Goal: Task Accomplishment & Management: Use online tool/utility

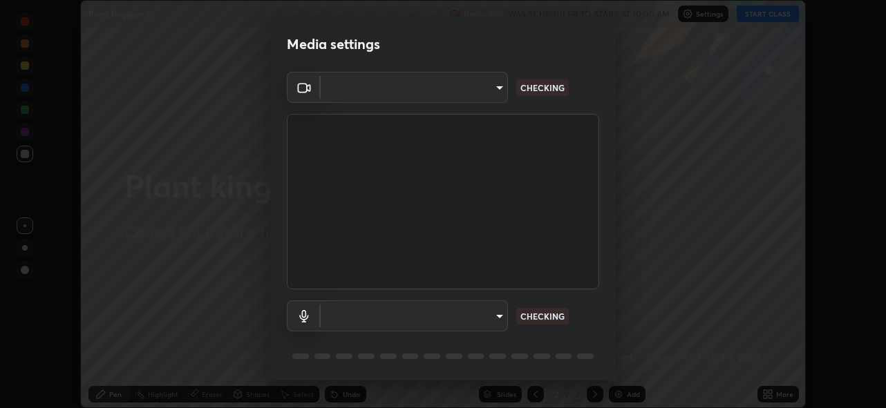
scroll to position [408, 886]
type input "5ae49b96af4897e6a410d98cecc9f5d5c34ce44bf214f7471ac41fe3bf41cfd7"
type input "communications"
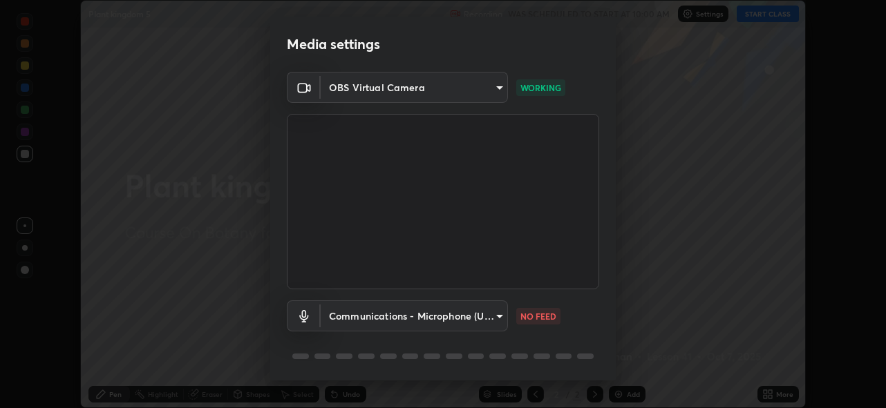
scroll to position [45, 0]
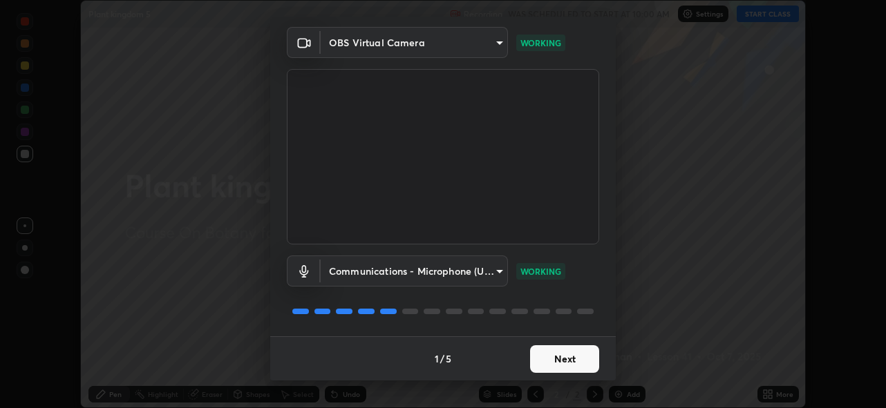
click at [564, 353] on button "Next" at bounding box center [564, 360] width 69 height 28
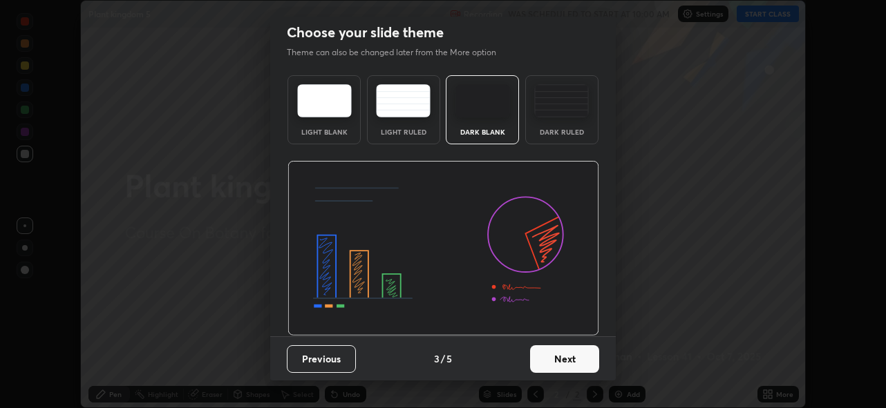
scroll to position [0, 0]
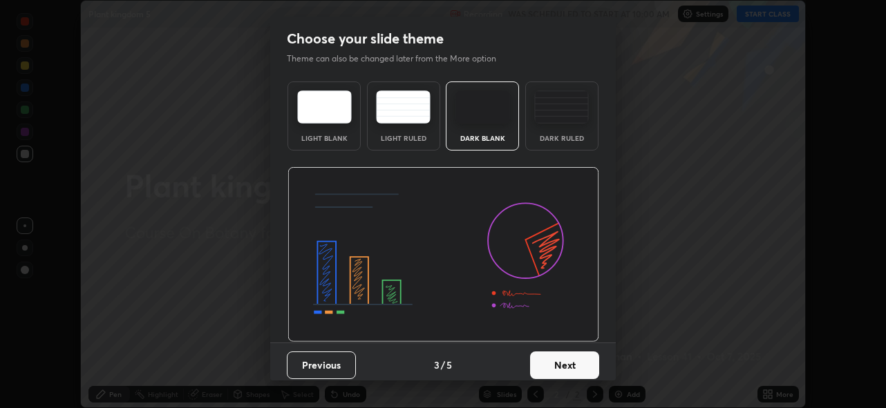
click at [562, 358] on button "Next" at bounding box center [564, 366] width 69 height 28
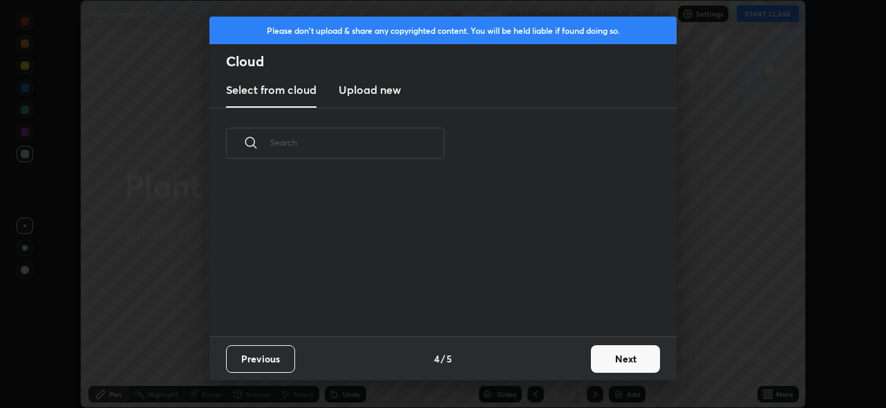
click at [566, 361] on div "Previous 4 / 5 Next" at bounding box center [442, 359] width 467 height 44
click at [567, 362] on div "Previous 4 / 5 Next" at bounding box center [442, 359] width 467 height 44
click at [567, 358] on div "Previous 4 / 5 Next" at bounding box center [442, 359] width 467 height 44
click at [591, 337] on div "Previous 4 / 5 Next" at bounding box center [442, 359] width 467 height 44
click at [616, 352] on button "Next" at bounding box center [625, 360] width 69 height 28
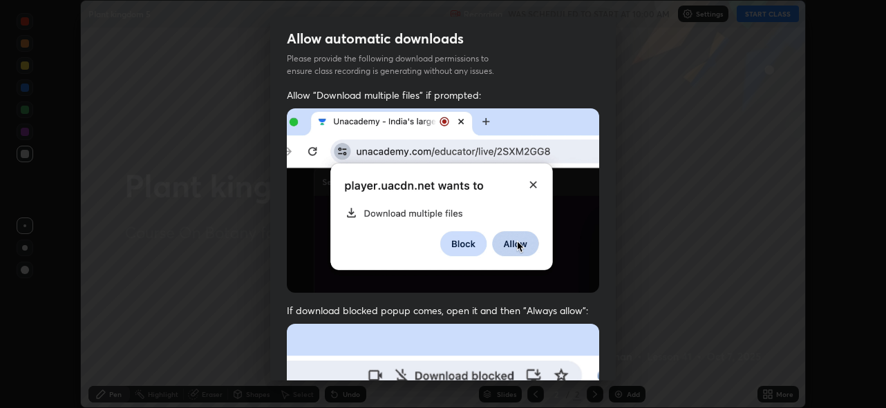
click at [616, 356] on div "Allow automatic downloads Please provide the following download permissions to …" at bounding box center [443, 204] width 886 height 408
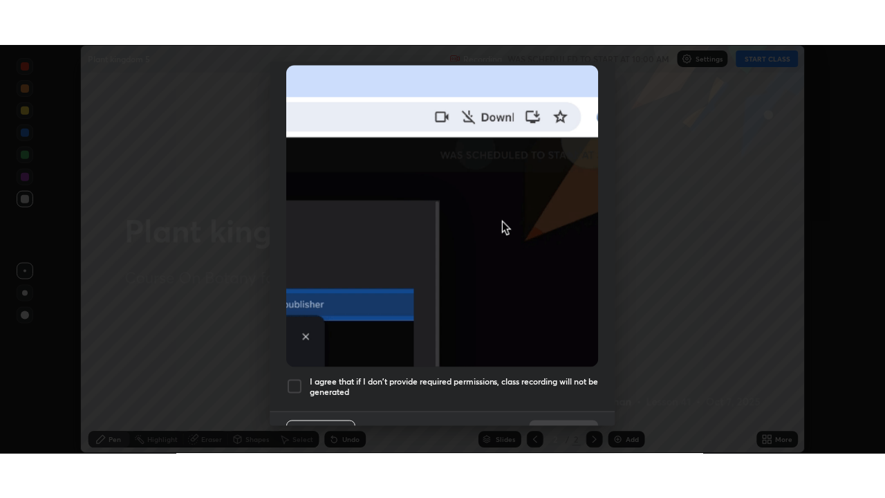
scroll to position [327, 0]
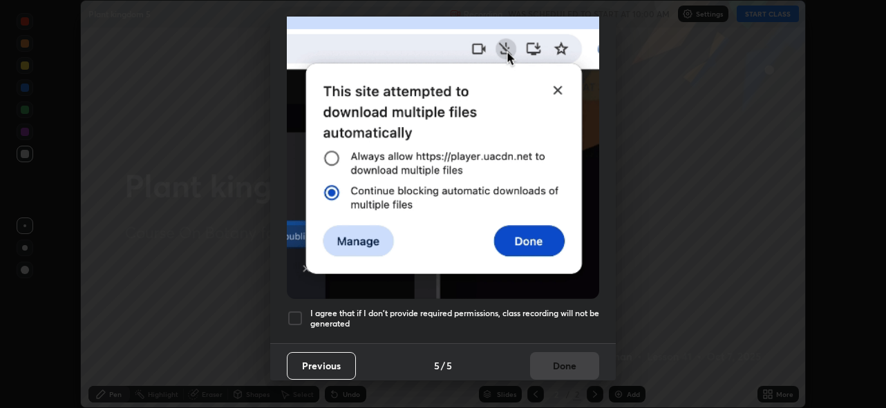
click at [560, 308] on h5 "I agree that if I don't provide required permissions, class recording will not …" at bounding box center [454, 318] width 289 height 21
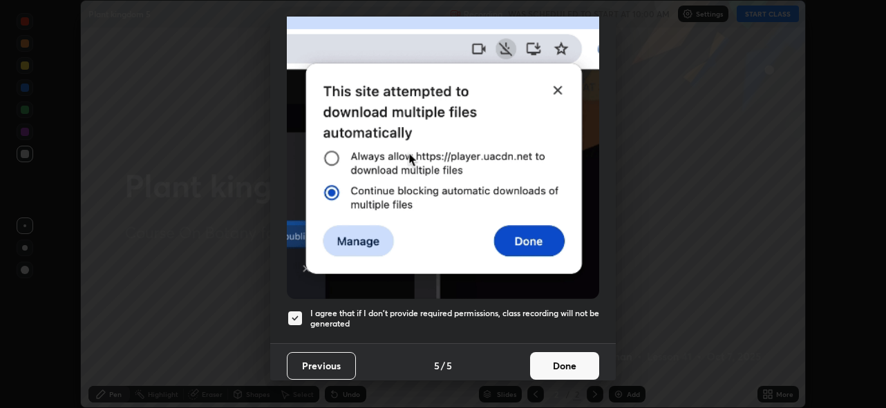
click at [561, 356] on button "Done" at bounding box center [564, 366] width 69 height 28
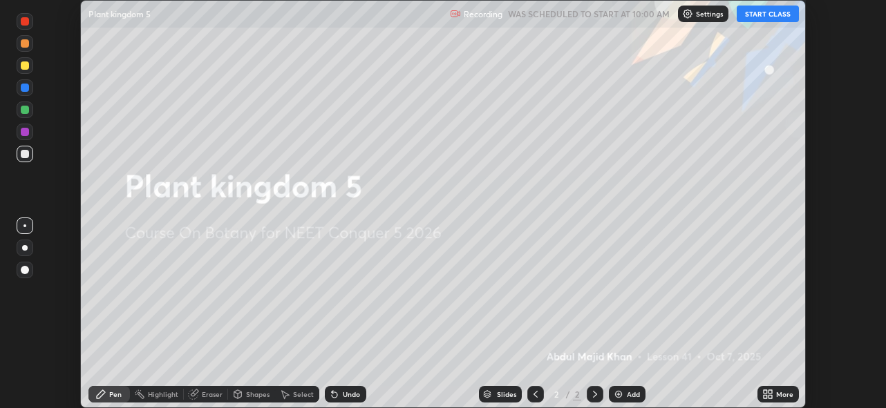
click at [777, 13] on button "START CLASS" at bounding box center [768, 14] width 62 height 17
click at [634, 397] on div "Add" at bounding box center [633, 394] width 13 height 7
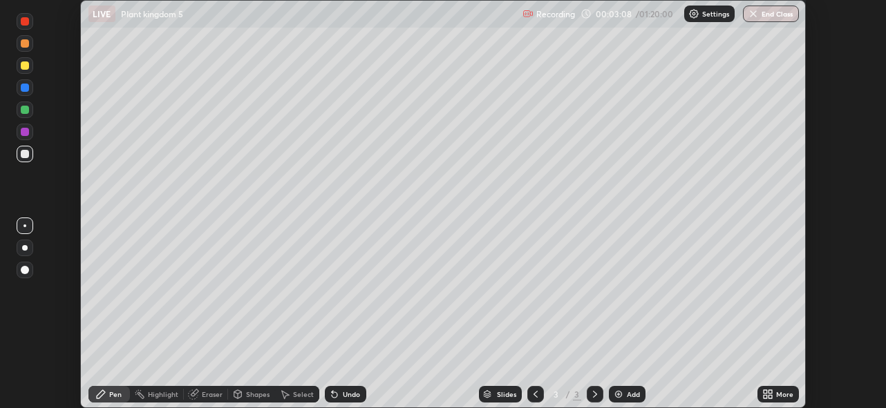
click at [774, 395] on div "More" at bounding box center [777, 394] width 41 height 17
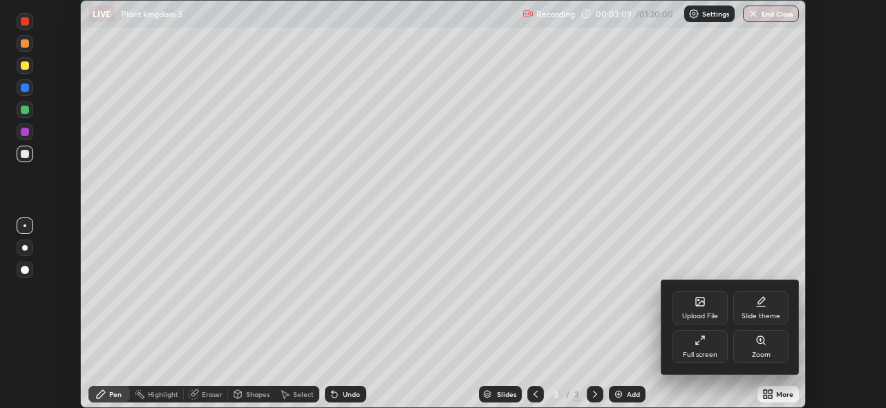
click at [703, 344] on icon at bounding box center [700, 340] width 11 height 11
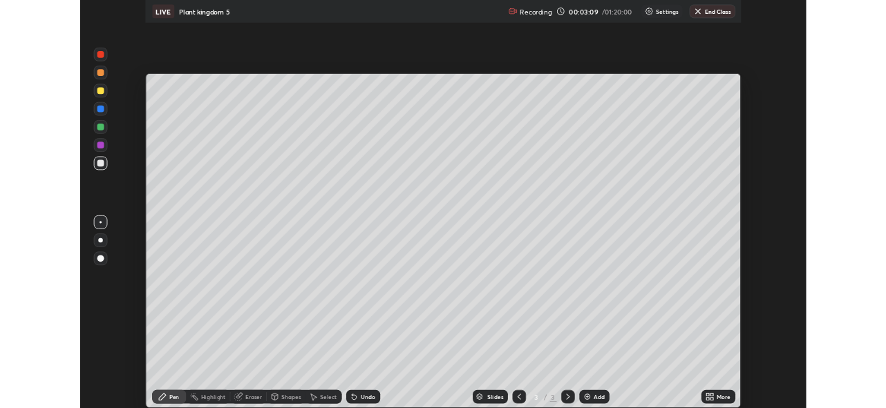
scroll to position [498, 885]
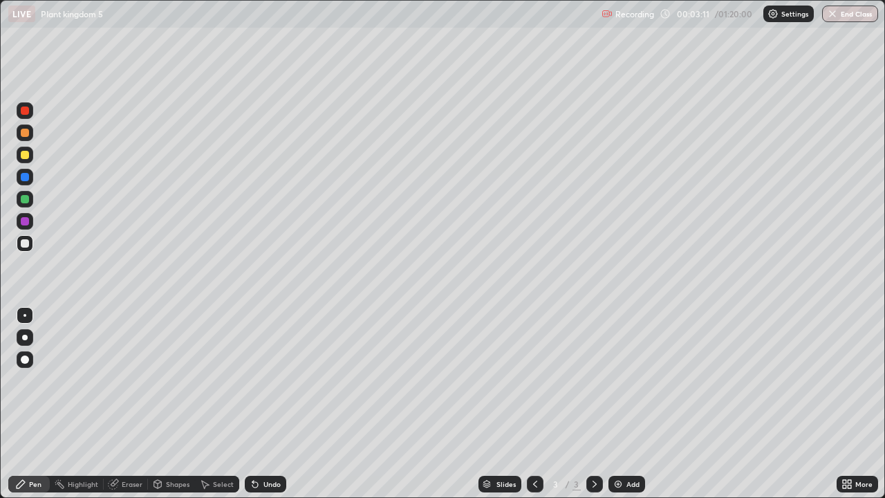
click at [26, 151] on div at bounding box center [25, 155] width 8 height 8
click at [26, 113] on div at bounding box center [25, 110] width 8 height 8
click at [24, 178] on div at bounding box center [25, 177] width 8 height 8
click at [25, 176] on div at bounding box center [25, 177] width 8 height 8
click at [265, 408] on div "Undo" at bounding box center [271, 483] width 17 height 7
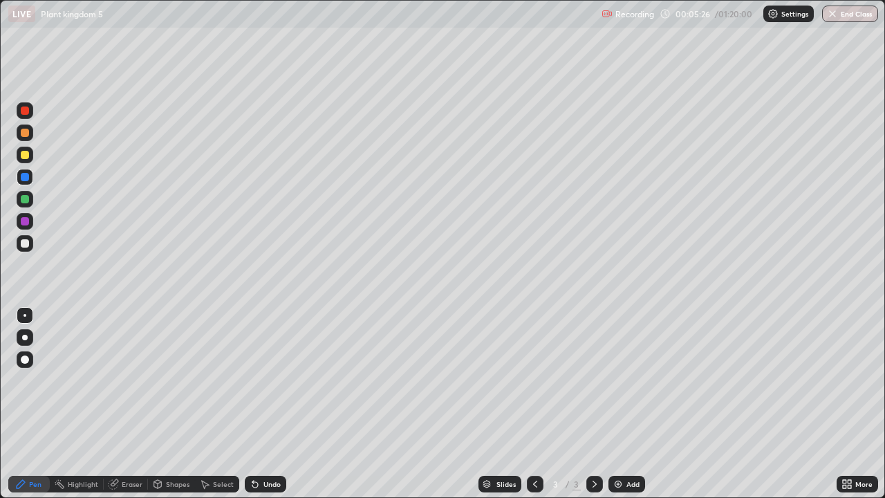
click at [26, 111] on div at bounding box center [25, 110] width 8 height 8
click at [22, 173] on div at bounding box center [25, 177] width 8 height 8
click at [632, 408] on div "Add" at bounding box center [632, 483] width 13 height 7
click at [181, 408] on div "Shapes" at bounding box center [177, 483] width 23 height 7
click at [39, 408] on div "Pen" at bounding box center [35, 483] width 12 height 7
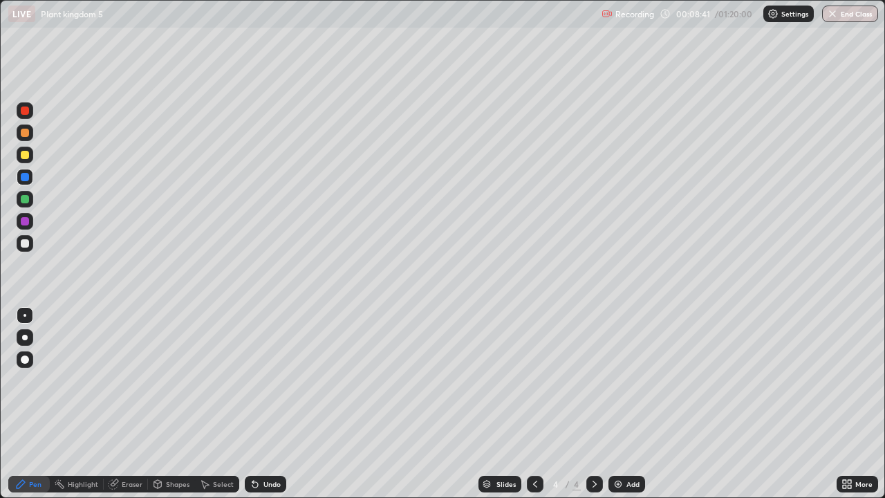
click at [23, 336] on div at bounding box center [25, 337] width 6 height 6
click at [170, 408] on div "Shapes" at bounding box center [177, 483] width 23 height 7
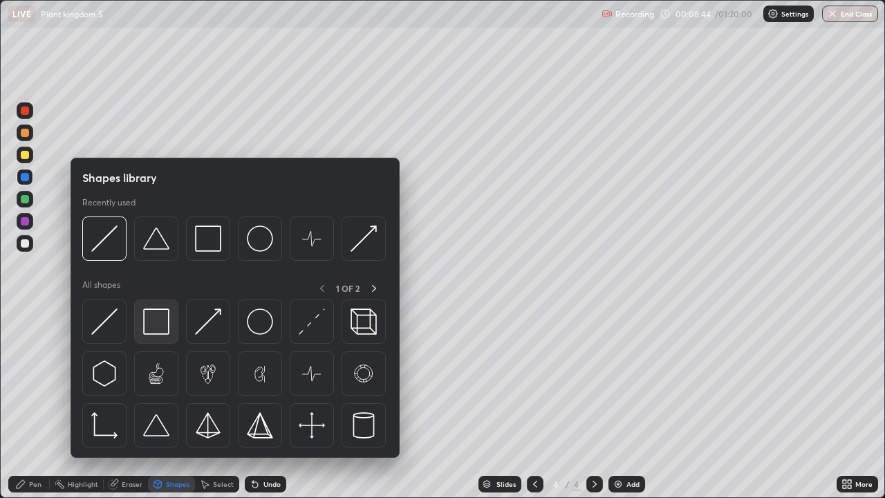
click at [160, 321] on img at bounding box center [156, 321] width 26 height 26
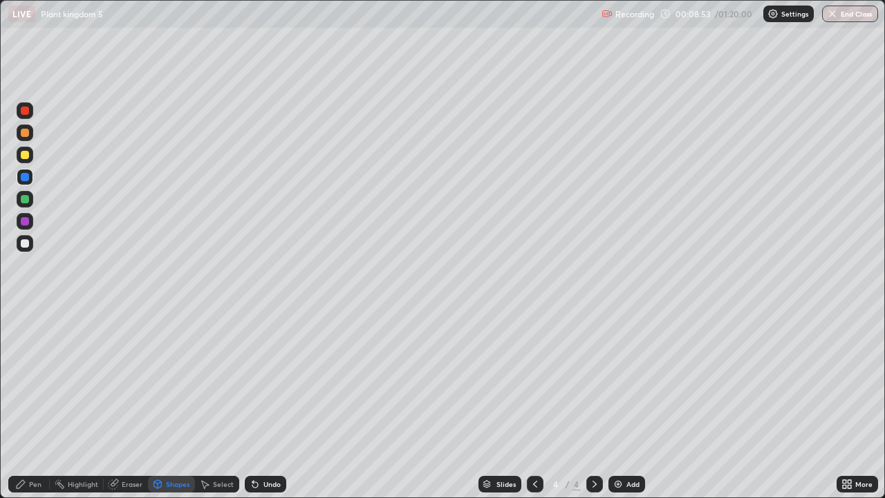
click at [28, 108] on div at bounding box center [25, 110] width 8 height 8
click at [181, 408] on div "Shapes" at bounding box center [177, 483] width 23 height 7
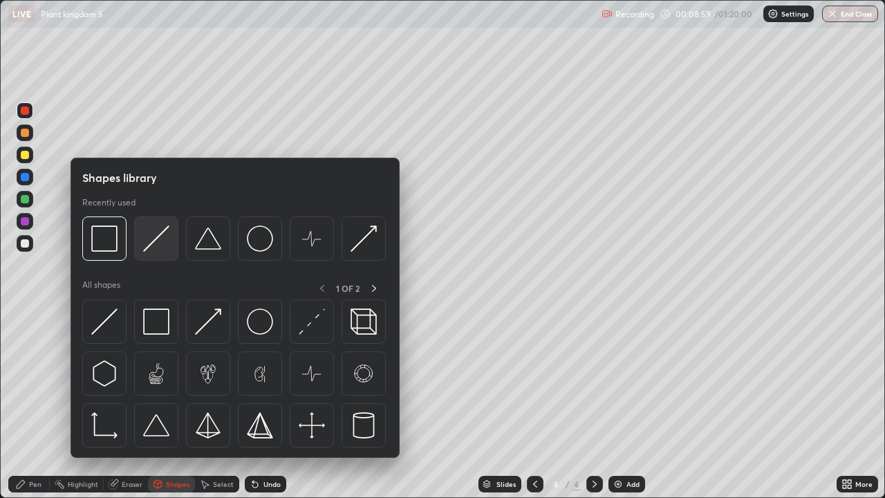
click at [160, 233] on img at bounding box center [156, 238] width 26 height 26
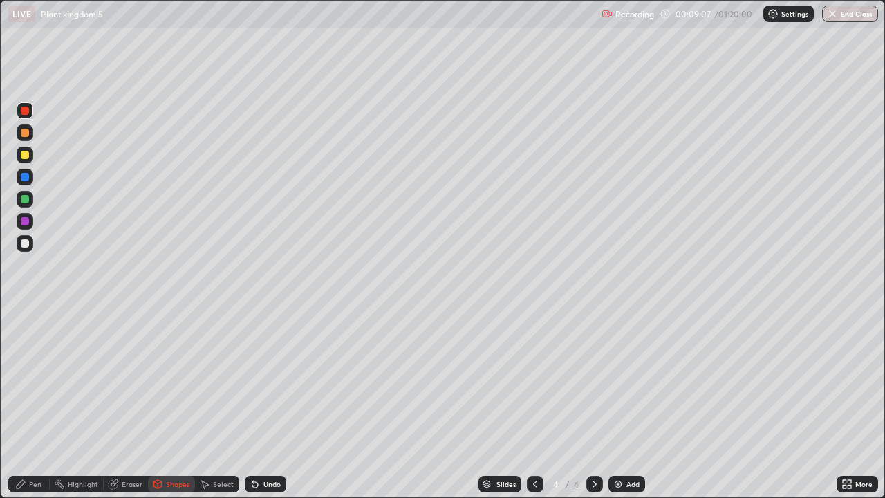
click at [34, 408] on div "Pen" at bounding box center [35, 483] width 12 height 7
click at [26, 195] on div at bounding box center [25, 199] width 8 height 8
click at [28, 155] on div at bounding box center [25, 155] width 8 height 8
click at [621, 408] on img at bounding box center [617, 483] width 11 height 11
click at [534, 408] on icon at bounding box center [534, 483] width 11 height 11
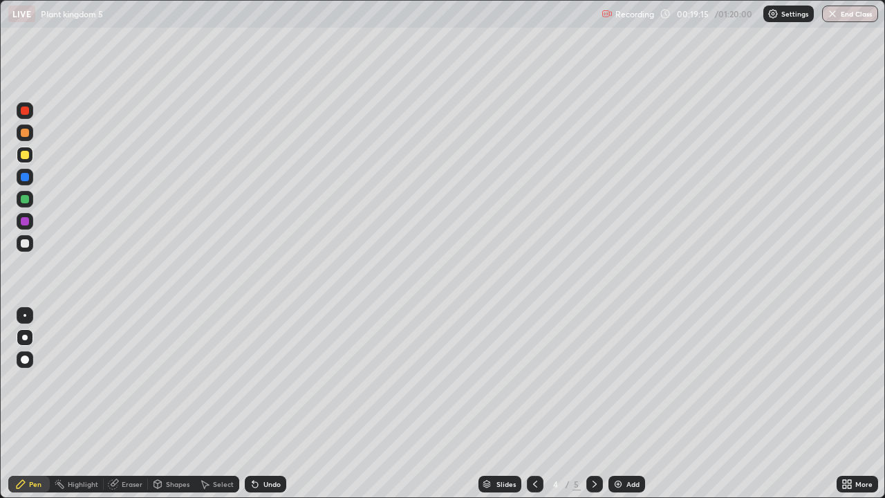
click at [626, 408] on div "Add" at bounding box center [632, 483] width 13 height 7
click at [23, 153] on div at bounding box center [25, 155] width 8 height 8
click at [24, 240] on div at bounding box center [25, 243] width 8 height 8
click at [25, 315] on div at bounding box center [24, 315] width 3 height 3
click at [26, 197] on div at bounding box center [25, 199] width 8 height 8
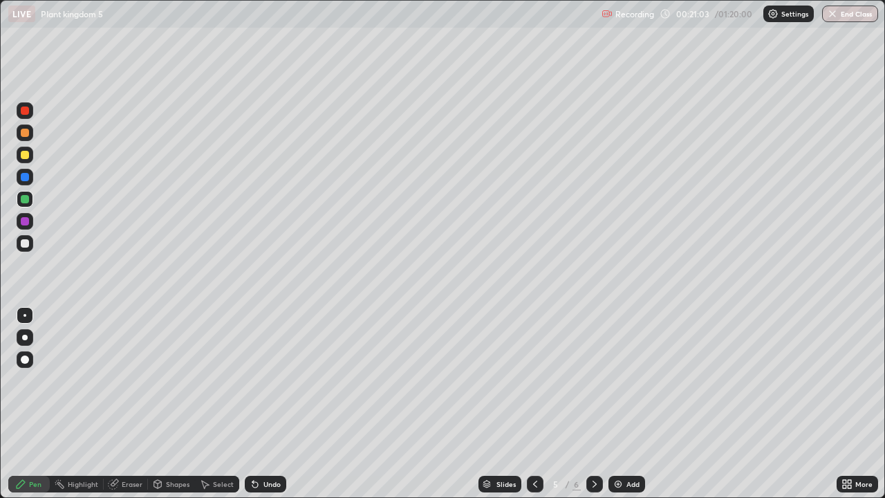
click at [25, 198] on div at bounding box center [25, 199] width 8 height 8
click at [23, 241] on div at bounding box center [25, 243] width 8 height 8
click at [25, 113] on div at bounding box center [25, 110] width 8 height 8
click at [23, 178] on div at bounding box center [25, 177] width 8 height 8
click at [631, 408] on div "Add" at bounding box center [632, 483] width 13 height 7
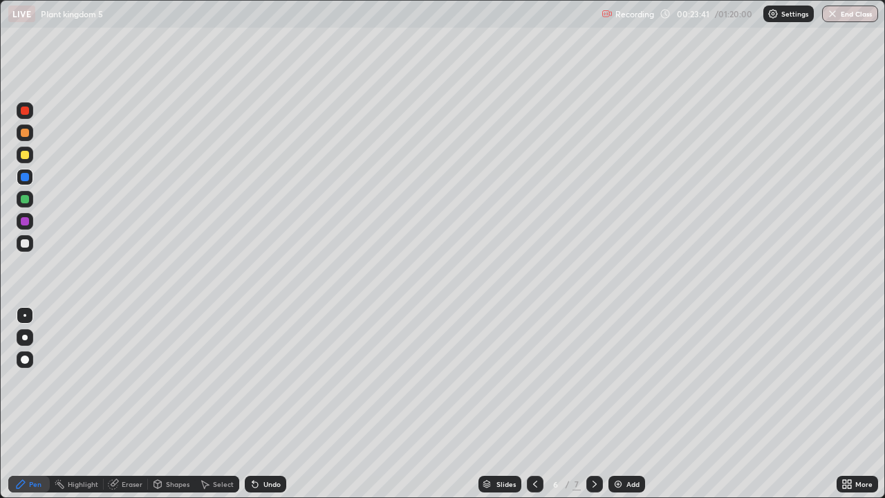
click at [23, 155] on div at bounding box center [25, 155] width 8 height 8
click at [133, 408] on div "Eraser" at bounding box center [132, 483] width 21 height 7
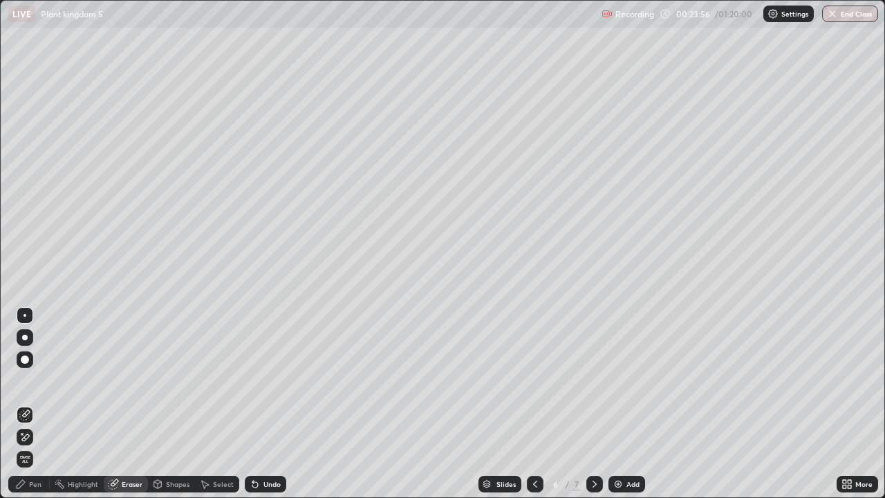
click at [32, 408] on div "Pen" at bounding box center [35, 483] width 12 height 7
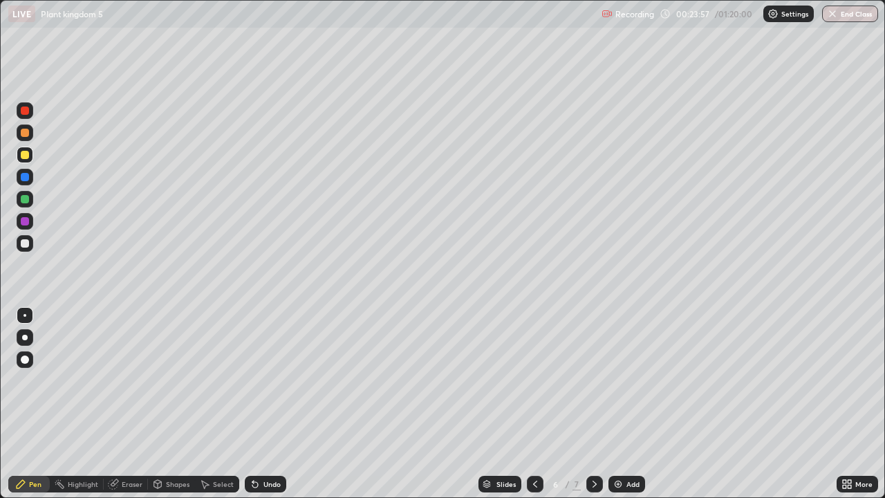
click at [25, 197] on div at bounding box center [25, 199] width 8 height 8
click at [532, 408] on icon at bounding box center [534, 483] width 11 height 11
click at [26, 184] on div at bounding box center [25, 177] width 17 height 17
click at [21, 180] on div at bounding box center [25, 177] width 17 height 17
click at [26, 242] on div at bounding box center [25, 243] width 8 height 8
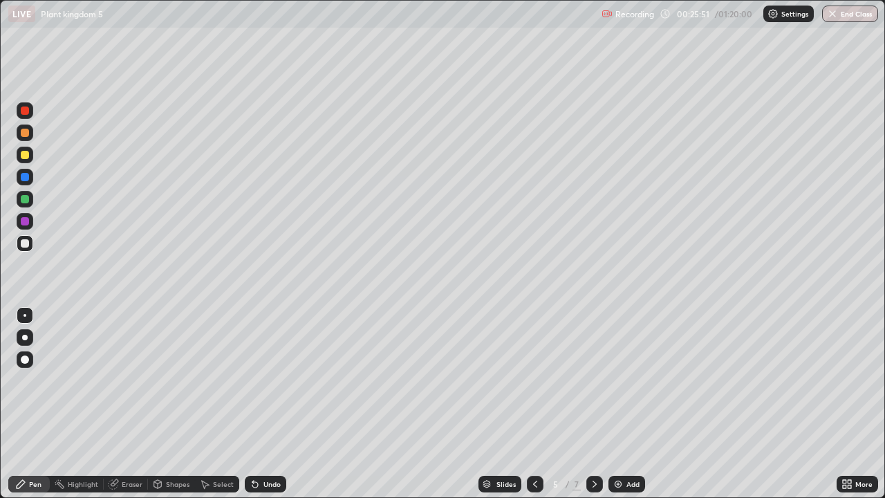
click at [25, 176] on div at bounding box center [25, 177] width 8 height 8
click at [28, 201] on div at bounding box center [25, 199] width 8 height 8
click at [26, 176] on div at bounding box center [25, 177] width 8 height 8
click at [22, 198] on div at bounding box center [25, 199] width 8 height 8
click at [21, 241] on div at bounding box center [25, 243] width 8 height 8
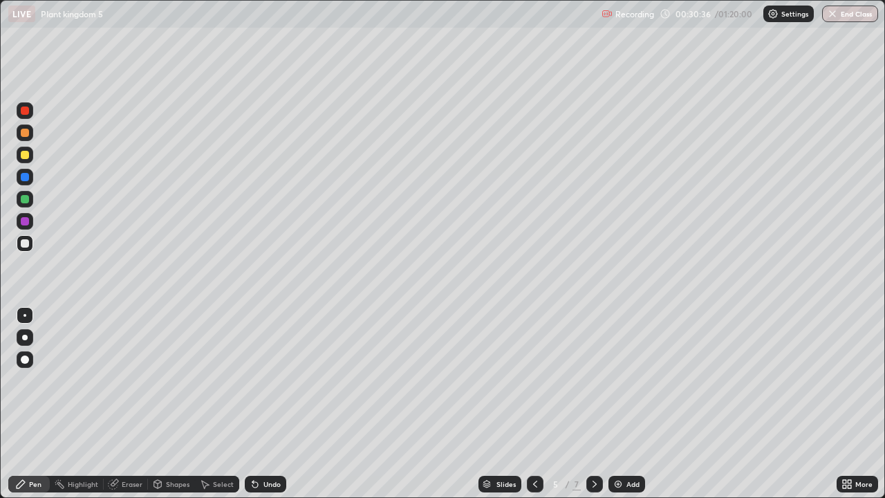
click at [24, 198] on div at bounding box center [25, 199] width 8 height 8
click at [23, 112] on div at bounding box center [25, 110] width 8 height 8
click at [24, 198] on div at bounding box center [25, 199] width 8 height 8
click at [26, 133] on div at bounding box center [25, 133] width 8 height 8
click at [26, 111] on div at bounding box center [25, 110] width 8 height 8
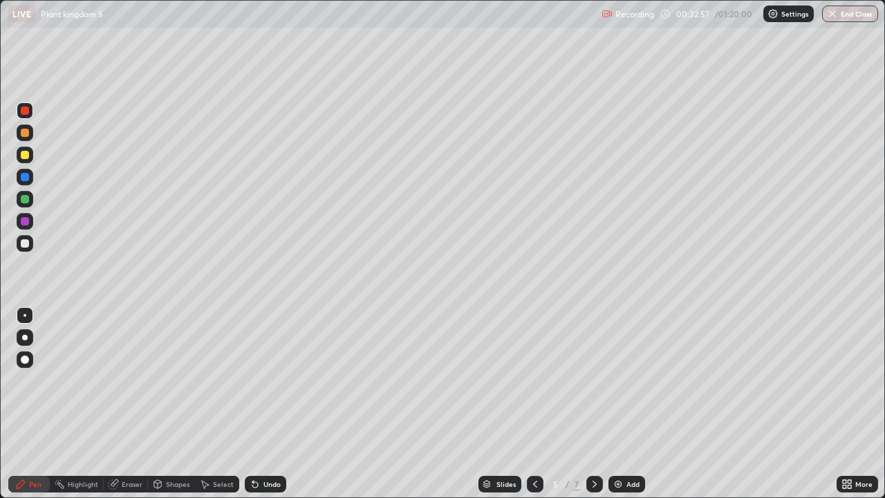
click at [216, 408] on div "Select" at bounding box center [223, 483] width 21 height 7
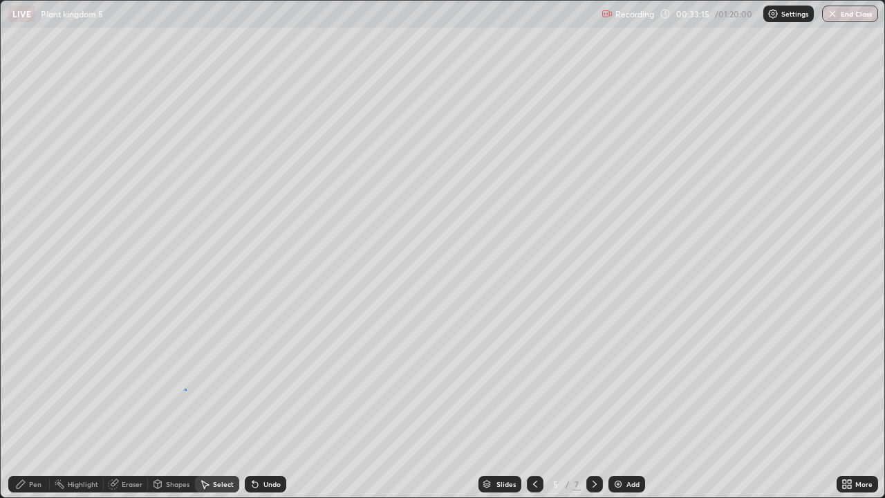
click at [185, 389] on div "0 ° Undo Copy Duplicate Duplicate to new slide Delete" at bounding box center [442, 249] width 883 height 496
click at [30, 408] on div "Pen" at bounding box center [35, 483] width 12 height 7
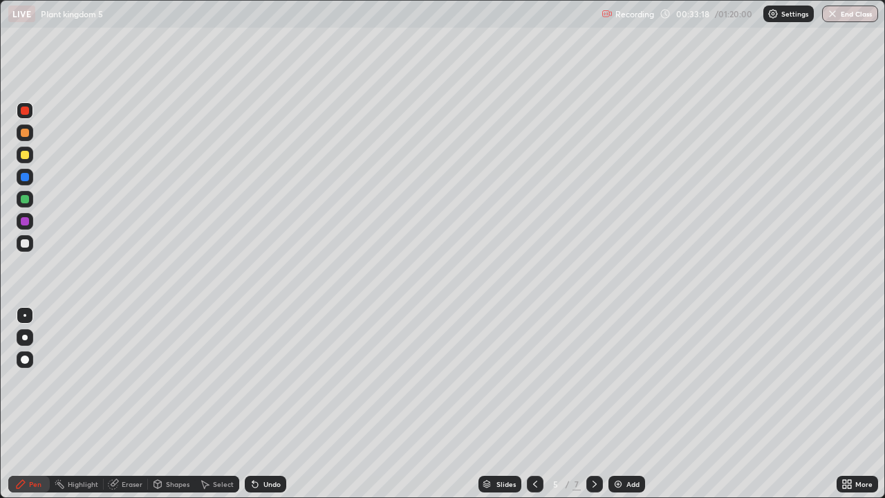
click at [25, 154] on div at bounding box center [25, 155] width 8 height 8
click at [24, 114] on div at bounding box center [25, 110] width 8 height 8
click at [627, 408] on div "Add" at bounding box center [632, 483] width 13 height 7
click at [23, 198] on div at bounding box center [25, 199] width 8 height 8
click at [23, 108] on div at bounding box center [25, 110] width 8 height 8
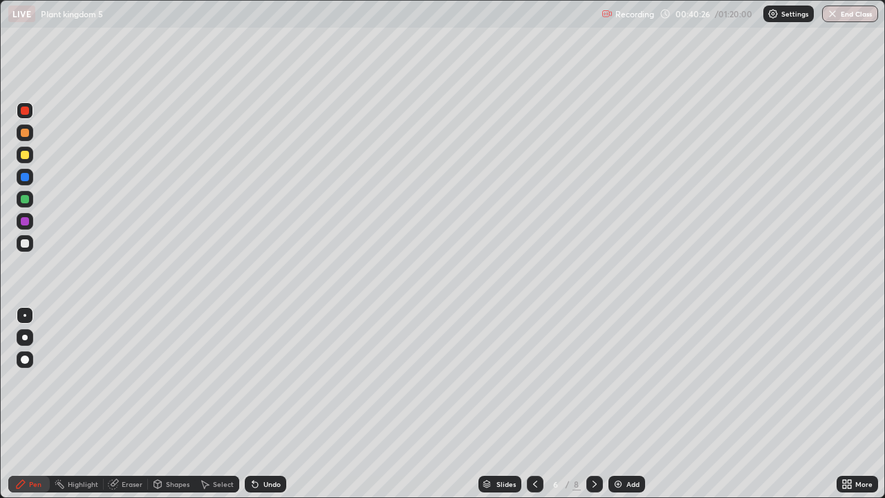
click at [22, 242] on div at bounding box center [25, 243] width 8 height 8
click at [23, 111] on div at bounding box center [25, 110] width 8 height 8
click at [25, 196] on div at bounding box center [25, 199] width 8 height 8
click at [23, 113] on div at bounding box center [25, 110] width 8 height 8
click at [23, 198] on div at bounding box center [25, 199] width 8 height 8
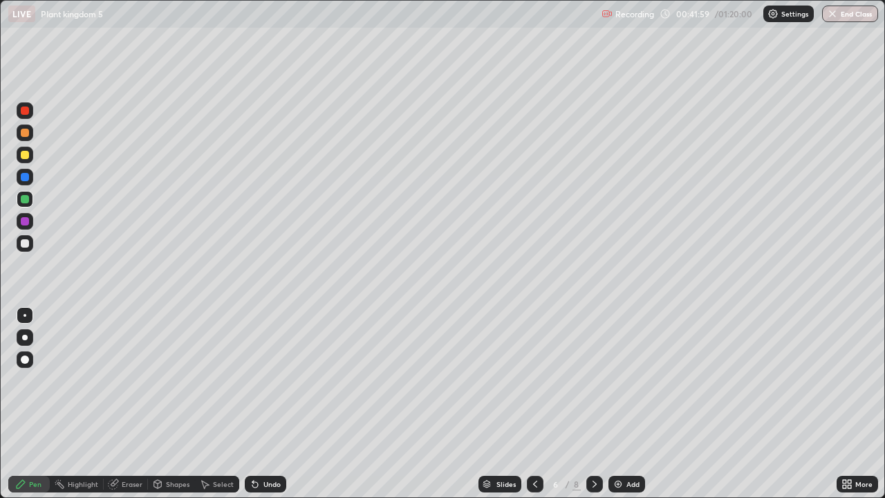
click at [26, 243] on div at bounding box center [25, 243] width 8 height 8
click at [265, 408] on div "Undo" at bounding box center [271, 483] width 17 height 7
click at [266, 408] on div "Undo" at bounding box center [265, 483] width 41 height 17
click at [268, 408] on div "Undo" at bounding box center [271, 483] width 17 height 7
click at [270, 408] on div "Undo" at bounding box center [271, 483] width 17 height 7
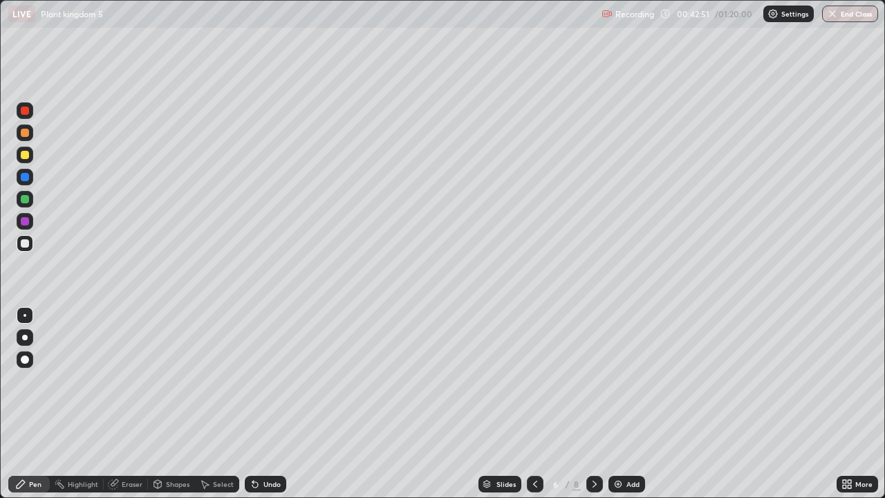
click at [26, 243] on div at bounding box center [25, 243] width 8 height 8
click at [26, 198] on div at bounding box center [25, 199] width 8 height 8
click at [23, 156] on div at bounding box center [25, 155] width 8 height 8
click at [268, 408] on div "Undo" at bounding box center [271, 483] width 17 height 7
click at [25, 153] on div at bounding box center [25, 155] width 8 height 8
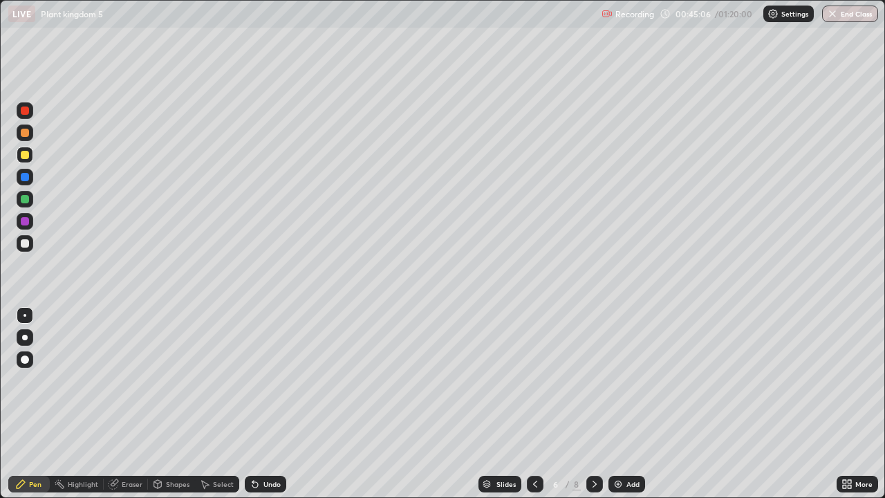
click at [24, 176] on div at bounding box center [25, 177] width 8 height 8
click at [26, 153] on div at bounding box center [25, 155] width 8 height 8
click at [28, 177] on div at bounding box center [25, 177] width 8 height 8
click at [27, 107] on div at bounding box center [25, 110] width 8 height 8
click at [26, 153] on div at bounding box center [25, 155] width 8 height 8
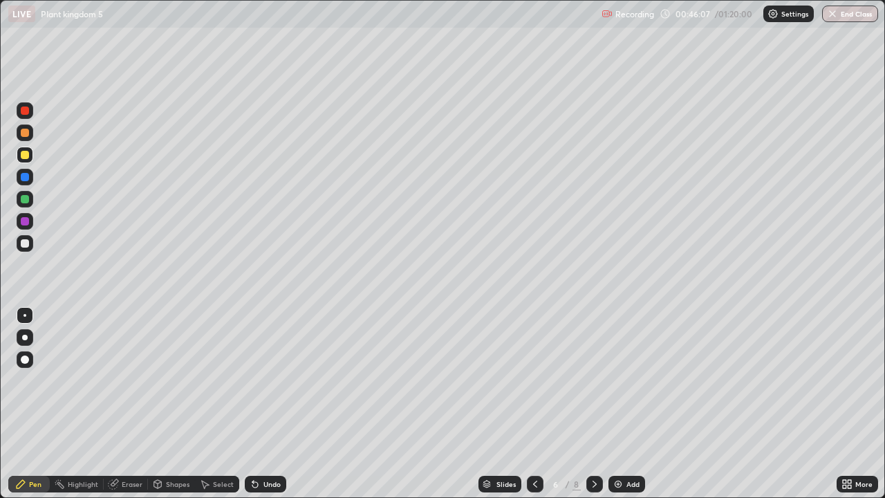
click at [27, 110] on div at bounding box center [25, 110] width 8 height 8
click at [25, 155] on div at bounding box center [25, 155] width 8 height 8
click at [26, 202] on div at bounding box center [25, 199] width 8 height 8
click at [26, 243] on div at bounding box center [25, 243] width 8 height 8
click at [24, 153] on div at bounding box center [25, 155] width 8 height 8
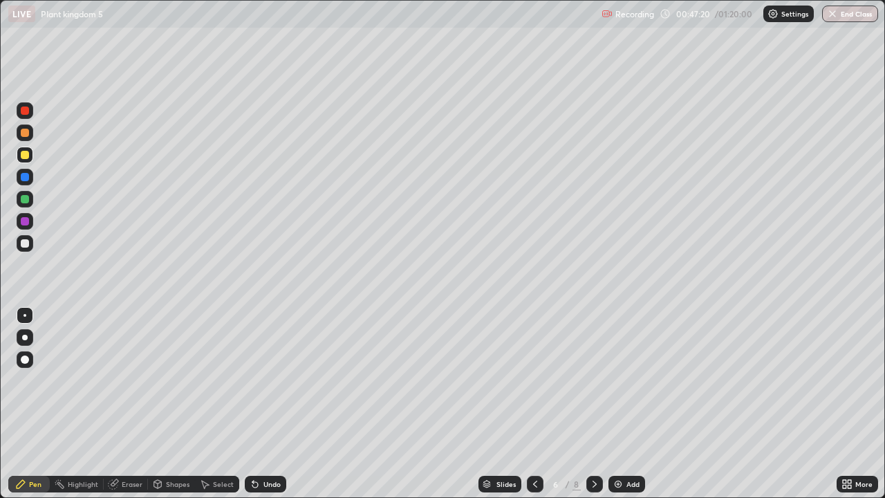
click at [28, 245] on div at bounding box center [25, 243] width 17 height 17
click at [25, 111] on div at bounding box center [25, 110] width 8 height 8
click at [25, 177] on div at bounding box center [25, 177] width 8 height 8
click at [270, 408] on div "Undo" at bounding box center [271, 483] width 17 height 7
click at [271, 408] on div "Undo" at bounding box center [265, 483] width 41 height 17
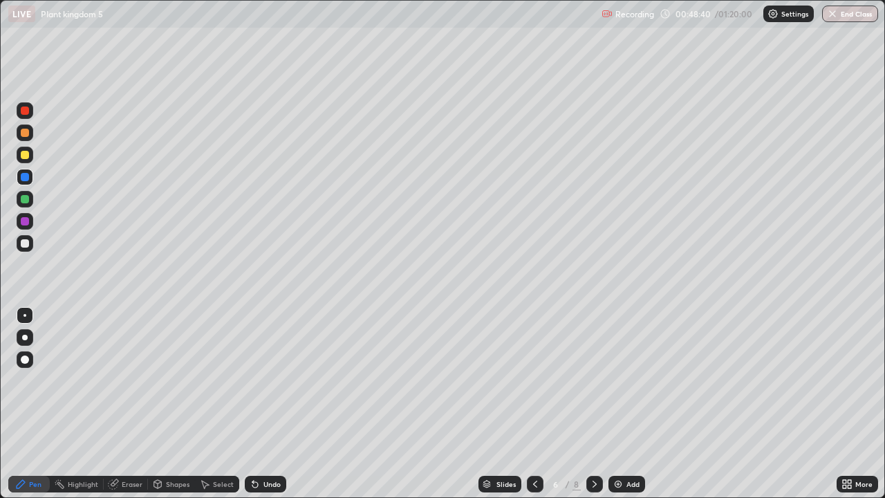
click at [270, 408] on div "Undo" at bounding box center [265, 483] width 41 height 17
click at [271, 408] on div "Undo" at bounding box center [265, 483] width 41 height 17
click at [271, 408] on div "Undo" at bounding box center [271, 483] width 17 height 7
click at [270, 408] on div "Undo" at bounding box center [271, 483] width 17 height 7
click at [269, 408] on div "Undo" at bounding box center [271, 483] width 17 height 7
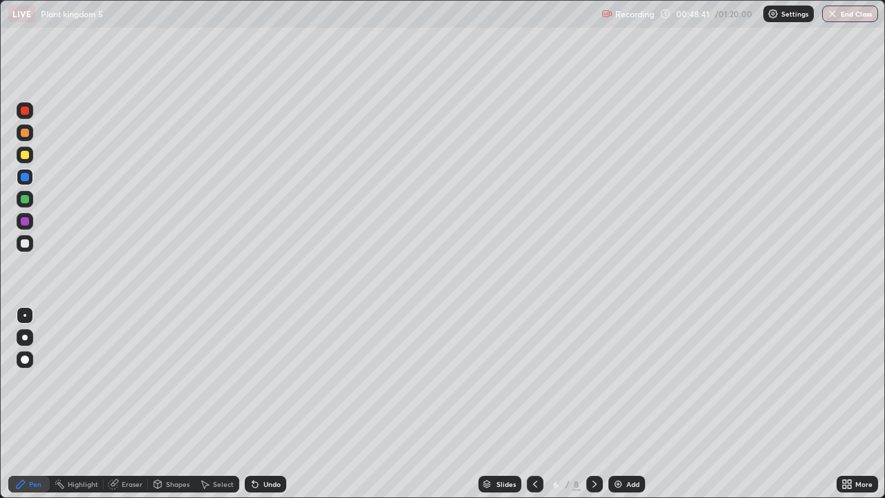
click at [272, 408] on div "Undo" at bounding box center [271, 483] width 17 height 7
click at [26, 245] on div at bounding box center [25, 243] width 8 height 8
click at [267, 408] on div "Undo" at bounding box center [271, 483] width 17 height 7
click at [270, 408] on div "Undo" at bounding box center [271, 483] width 17 height 7
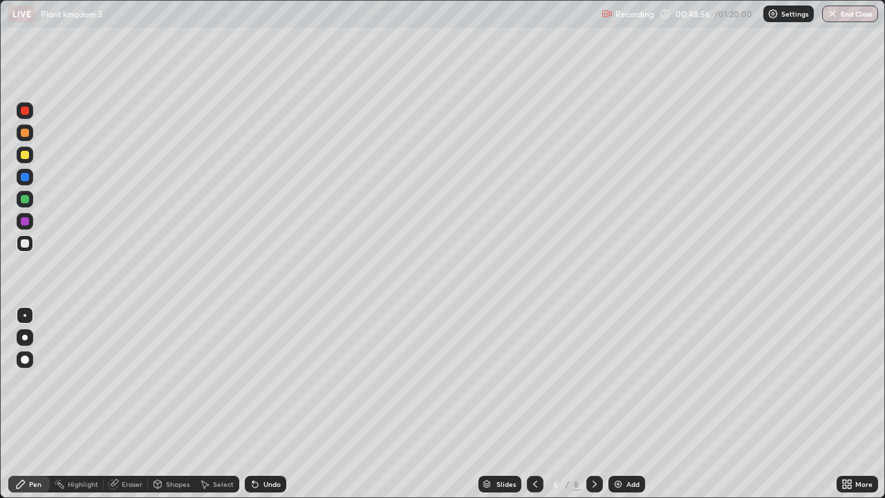
click at [268, 408] on div "Undo" at bounding box center [265, 483] width 41 height 17
click at [274, 408] on div "Undo" at bounding box center [271, 483] width 17 height 7
click at [24, 243] on div at bounding box center [25, 243] width 8 height 8
click at [26, 108] on div at bounding box center [25, 110] width 8 height 8
click at [26, 244] on div at bounding box center [25, 243] width 8 height 8
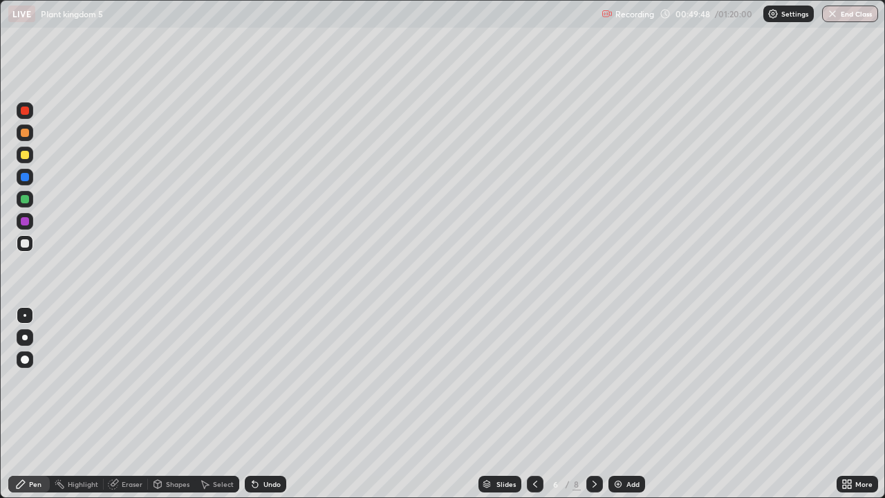
click at [24, 200] on div at bounding box center [25, 199] width 8 height 8
click at [28, 244] on div at bounding box center [25, 243] width 8 height 8
click at [24, 200] on div at bounding box center [25, 199] width 8 height 8
click at [26, 359] on div at bounding box center [25, 359] width 8 height 8
click at [25, 315] on div at bounding box center [24, 315] width 3 height 3
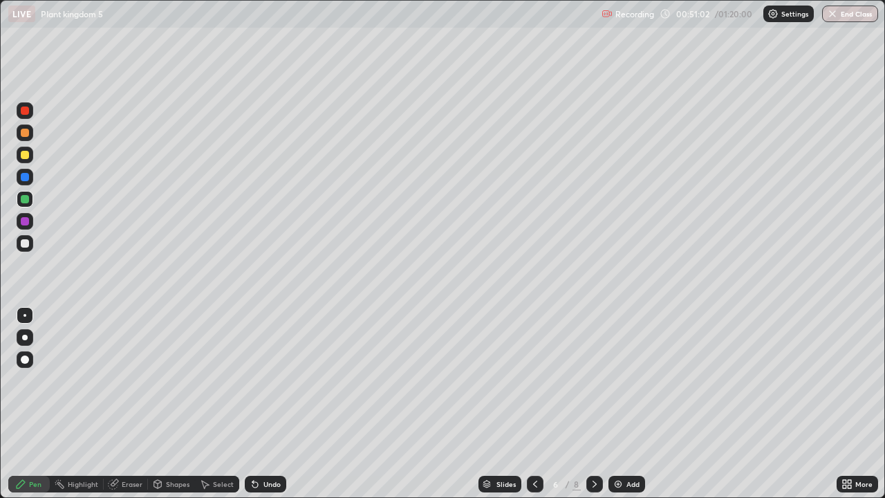
click at [28, 244] on div at bounding box center [25, 243] width 8 height 8
click at [24, 175] on div at bounding box center [25, 177] width 8 height 8
click at [23, 337] on div at bounding box center [25, 337] width 6 height 6
click at [25, 112] on div at bounding box center [25, 110] width 8 height 8
click at [27, 240] on div at bounding box center [25, 243] width 8 height 8
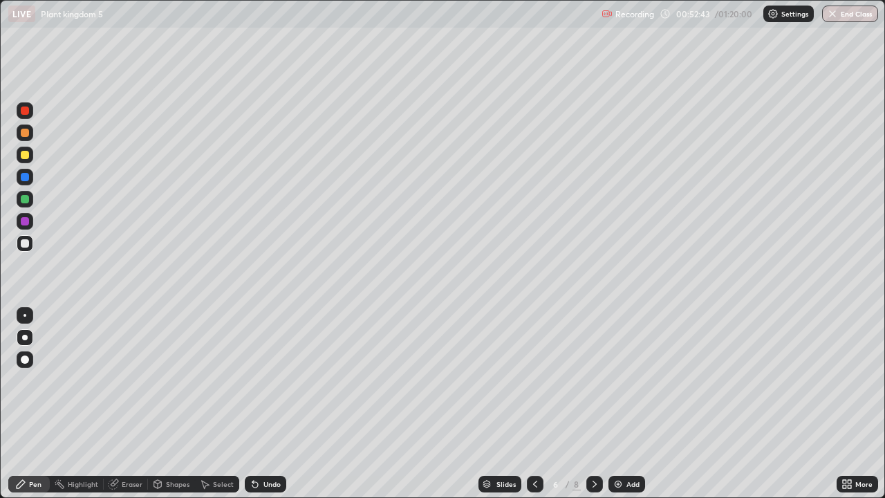
click at [25, 315] on div at bounding box center [24, 315] width 3 height 3
click at [274, 408] on div "Undo" at bounding box center [271, 483] width 17 height 7
click at [276, 408] on div "Undo" at bounding box center [265, 483] width 41 height 17
click at [277, 408] on div "Undo" at bounding box center [265, 483] width 41 height 17
click at [278, 408] on div "Undo" at bounding box center [265, 483] width 41 height 17
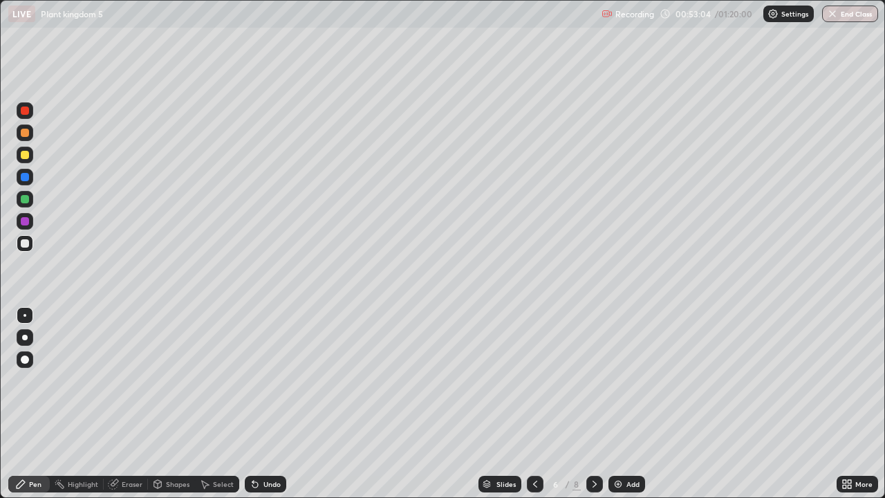
click at [276, 408] on div "Undo" at bounding box center [265, 483] width 41 height 17
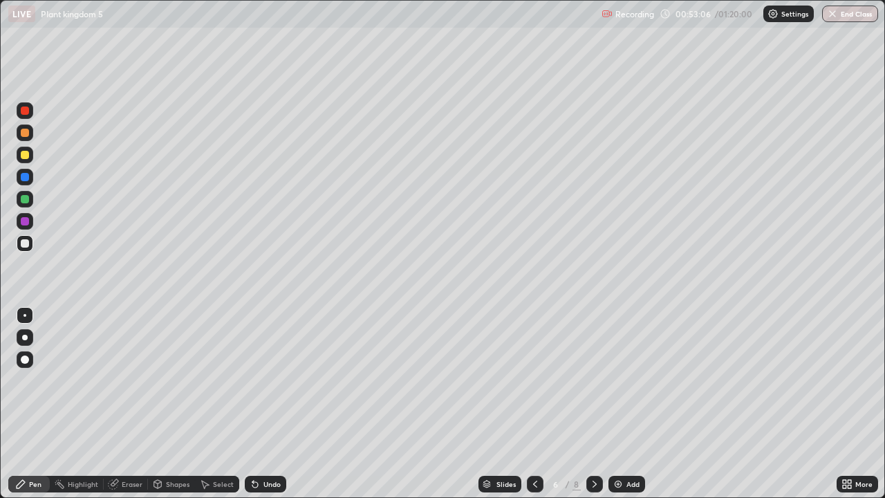
click at [276, 408] on div "Undo" at bounding box center [265, 483] width 41 height 17
click at [23, 106] on div at bounding box center [25, 110] width 8 height 8
click at [26, 243] on div at bounding box center [25, 243] width 8 height 8
click at [24, 200] on div at bounding box center [25, 199] width 8 height 8
click at [26, 111] on div at bounding box center [25, 110] width 8 height 8
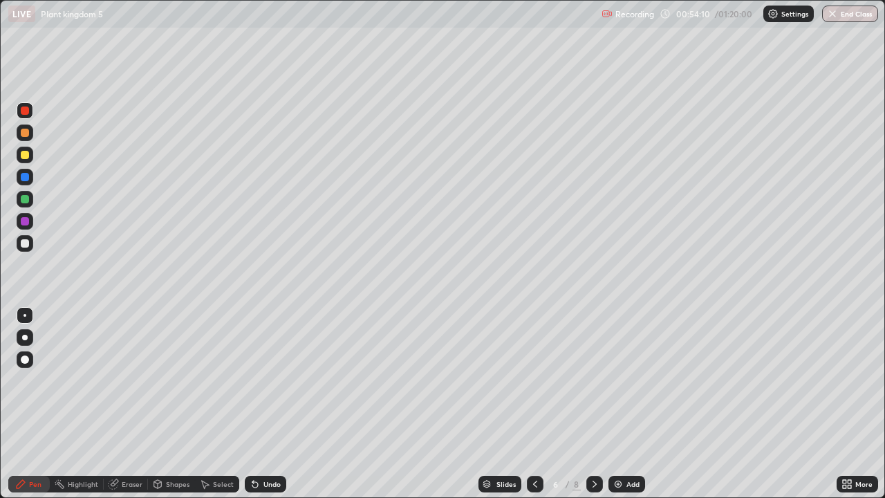
click at [25, 242] on div at bounding box center [25, 243] width 8 height 8
click at [0, 231] on div "Setting up your live class" at bounding box center [442, 249] width 885 height 498
click at [23, 222] on div at bounding box center [25, 221] width 8 height 8
click at [26, 133] on div at bounding box center [25, 133] width 8 height 8
click at [21, 242] on div at bounding box center [25, 243] width 8 height 8
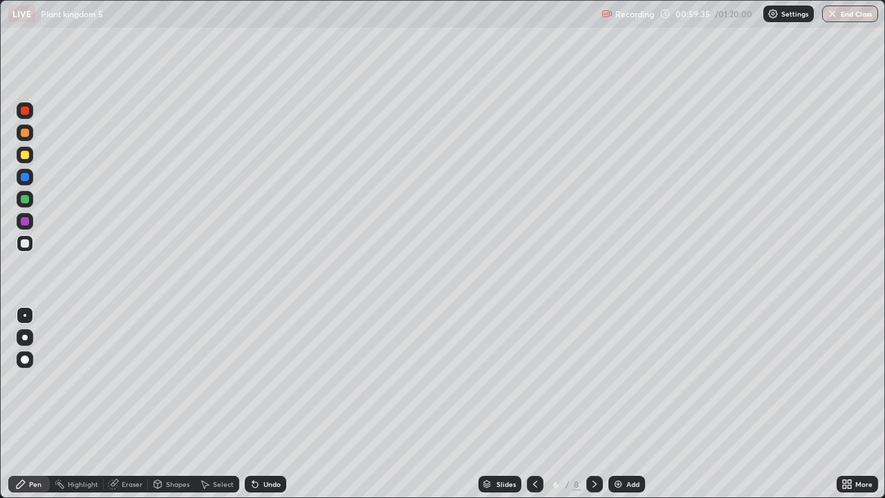
click at [25, 111] on div at bounding box center [25, 110] width 8 height 8
click at [23, 335] on div at bounding box center [25, 337] width 6 height 6
click at [26, 221] on div at bounding box center [25, 221] width 8 height 8
click at [844, 408] on icon at bounding box center [843, 485] width 3 height 3
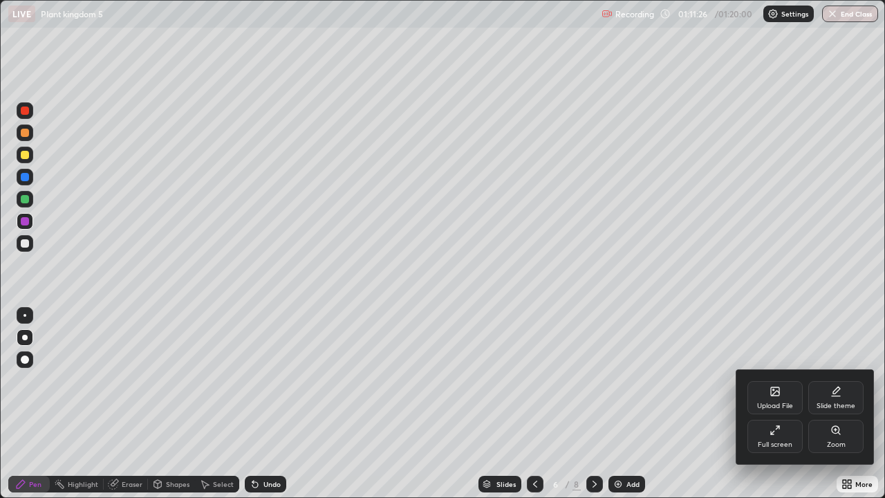
click at [766, 408] on div "Full screen" at bounding box center [774, 444] width 35 height 7
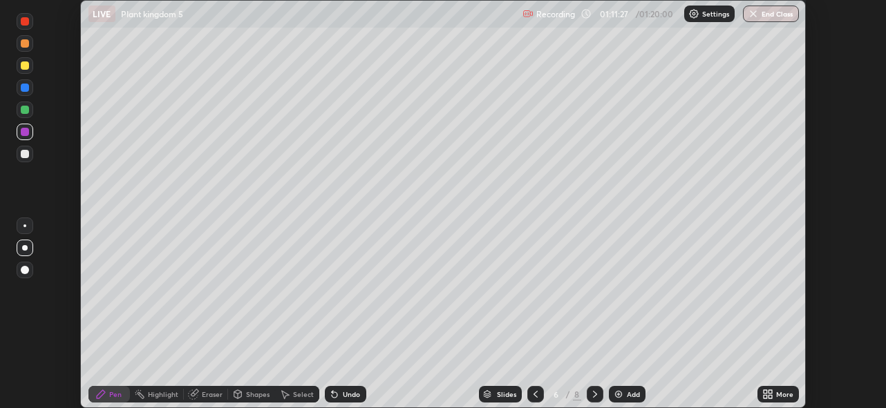
scroll to position [408, 886]
click at [775, 17] on button "End Class" at bounding box center [771, 14] width 55 height 17
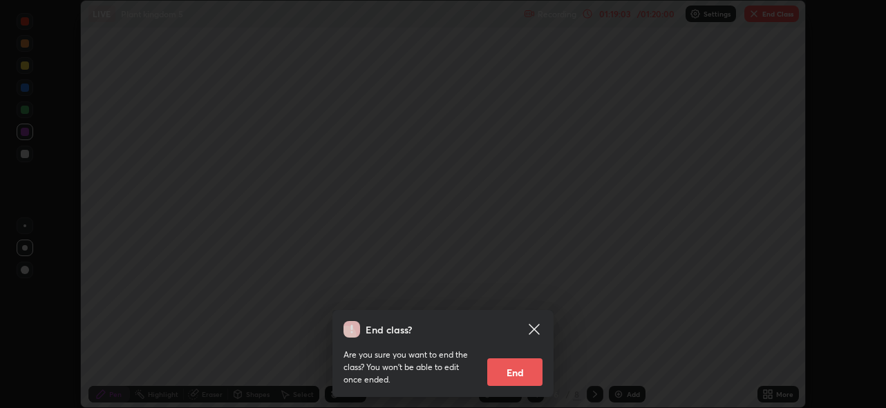
click at [520, 368] on button "End" at bounding box center [514, 373] width 55 height 28
